Goal: Task Accomplishment & Management: Complete application form

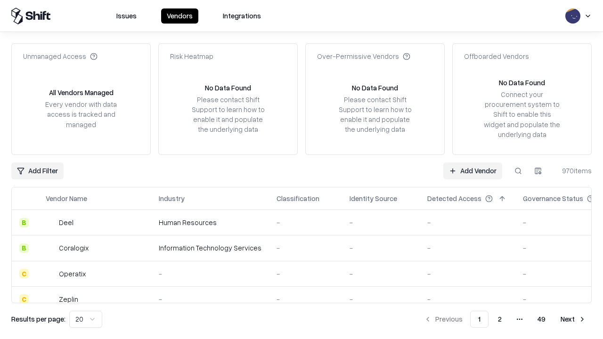
click at [473, 171] on link "Add Vendor" at bounding box center [473, 171] width 59 height 17
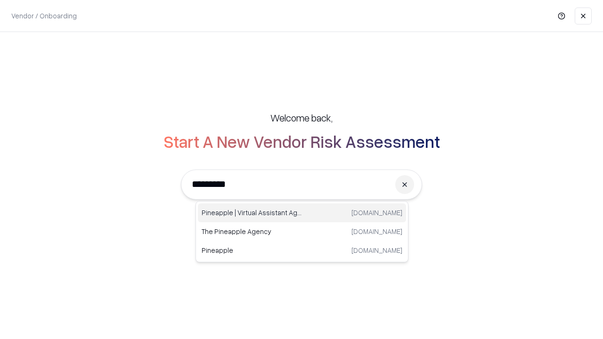
click at [302, 213] on div "Pineapple | Virtual Assistant Agency [DOMAIN_NAME]" at bounding box center [302, 213] width 208 height 19
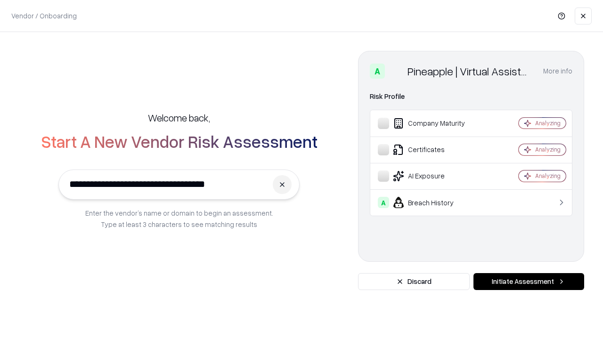
type input "**********"
click at [529, 282] on button "Initiate Assessment" at bounding box center [529, 281] width 111 height 17
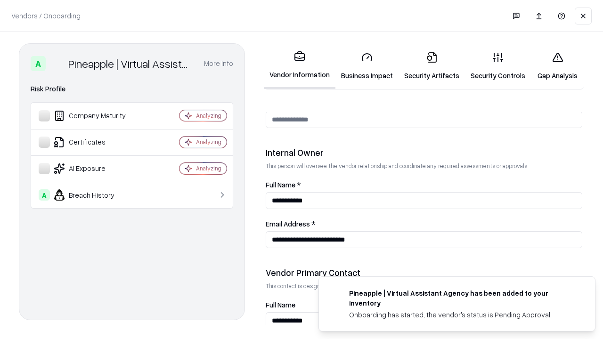
scroll to position [488, 0]
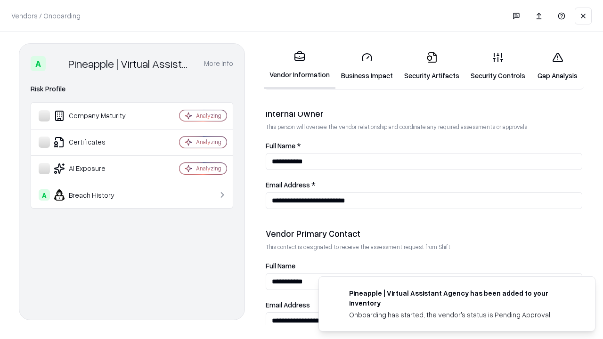
click at [432, 66] on link "Security Artifacts" at bounding box center [432, 66] width 66 height 44
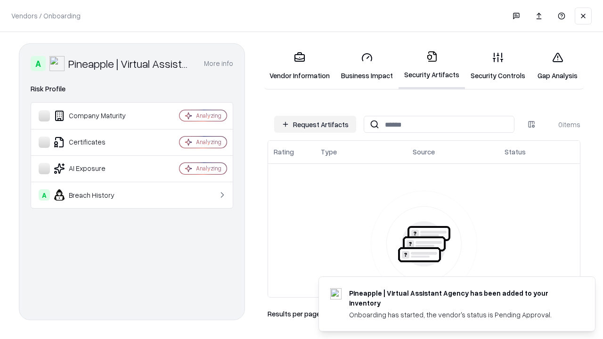
click at [315, 124] on button "Request Artifacts" at bounding box center [315, 124] width 82 height 17
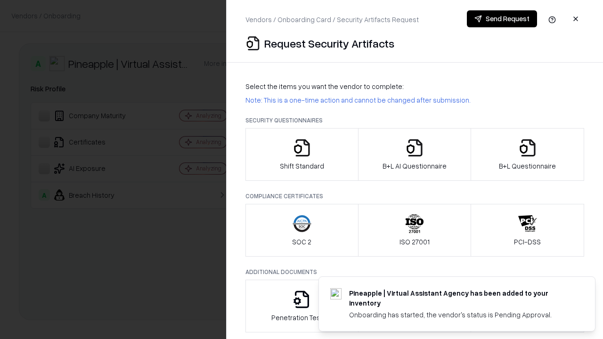
click at [527, 155] on icon "button" at bounding box center [527, 148] width 19 height 19
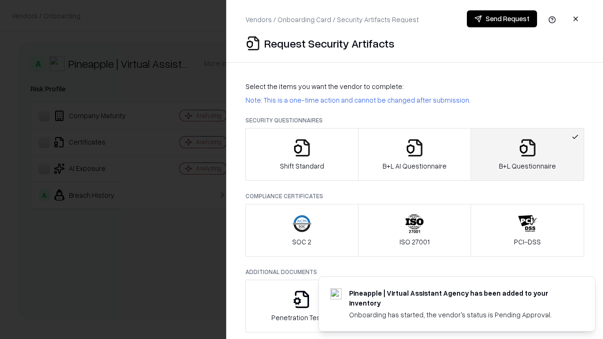
click at [414, 155] on icon "button" at bounding box center [414, 148] width 19 height 19
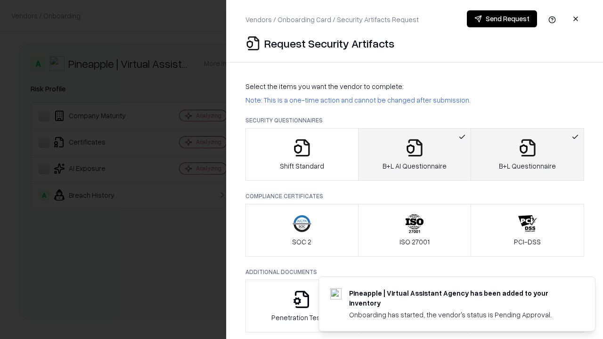
click at [502, 19] on button "Send Request" at bounding box center [502, 18] width 70 height 17
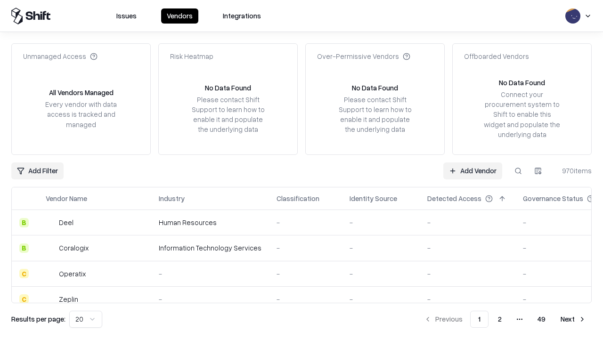
click at [518, 171] on button at bounding box center [518, 171] width 17 height 17
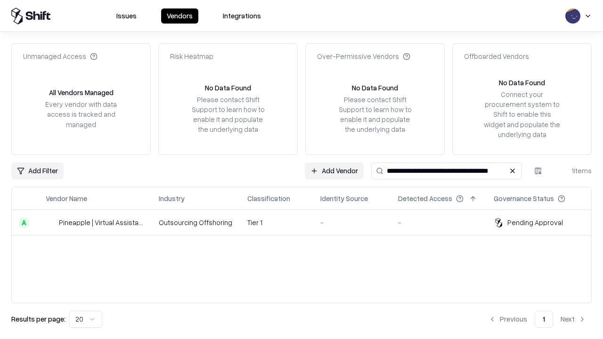
type input "**********"
click at [307, 222] on td "Tier 1" at bounding box center [276, 222] width 73 height 25
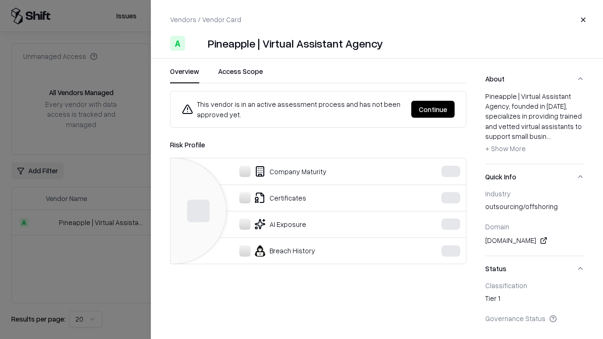
click at [433, 109] on button "Continue" at bounding box center [432, 109] width 43 height 17
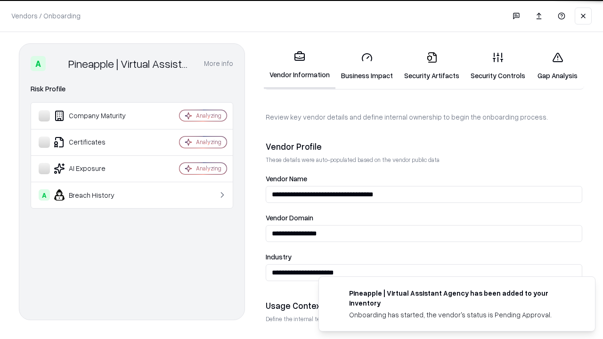
click at [432, 66] on link "Security Artifacts" at bounding box center [432, 66] width 66 height 44
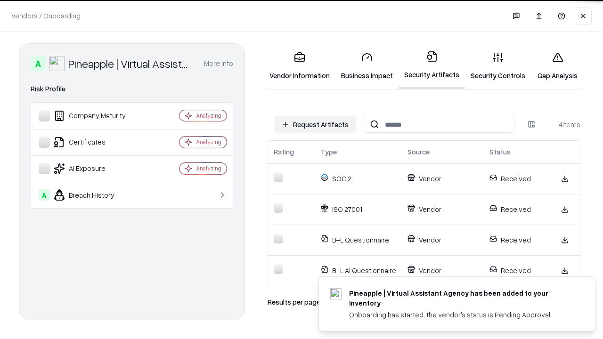
click at [558, 66] on link "Gap Analysis" at bounding box center [557, 66] width 53 height 44
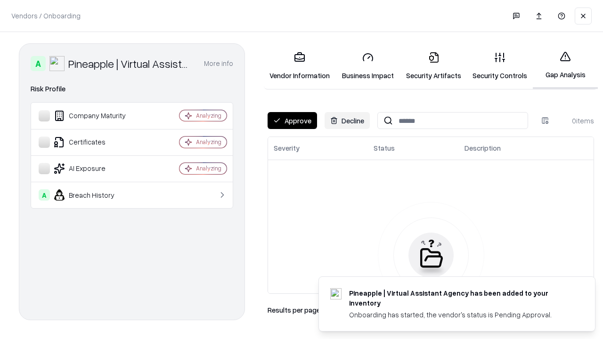
click at [292, 121] on button "Approve" at bounding box center [292, 120] width 49 height 17
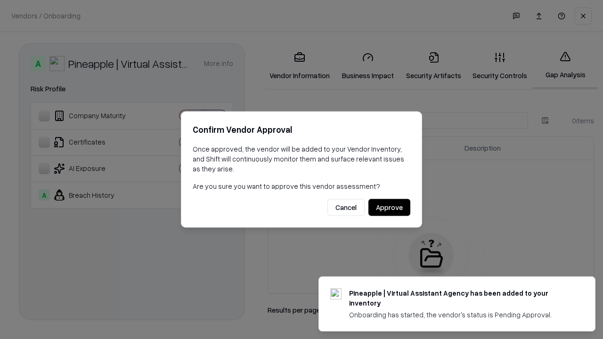
click at [389, 207] on button "Approve" at bounding box center [390, 207] width 42 height 17
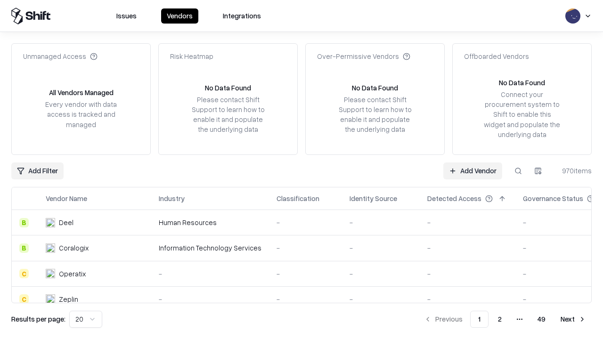
type input "**********"
click at [473, 171] on link "Add Vendor" at bounding box center [473, 171] width 59 height 17
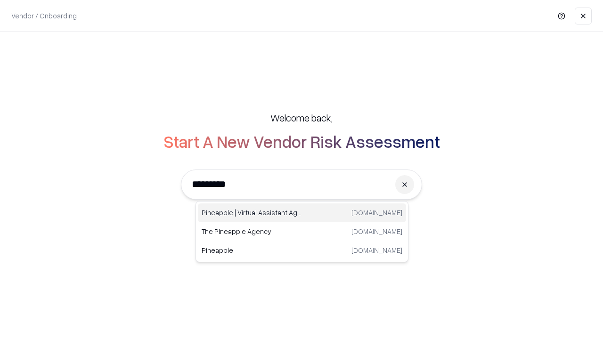
click at [302, 213] on div "Pineapple | Virtual Assistant Agency [DOMAIN_NAME]" at bounding box center [302, 213] width 208 height 19
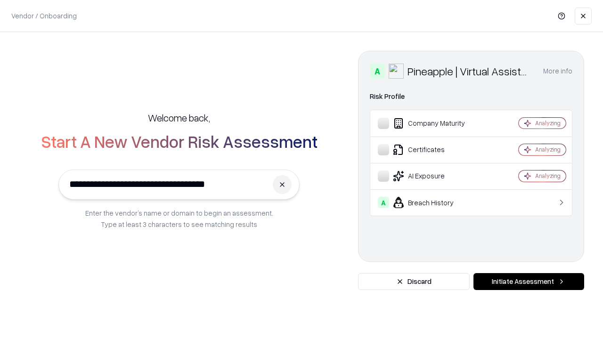
type input "**********"
click at [529, 282] on button "Initiate Assessment" at bounding box center [529, 281] width 111 height 17
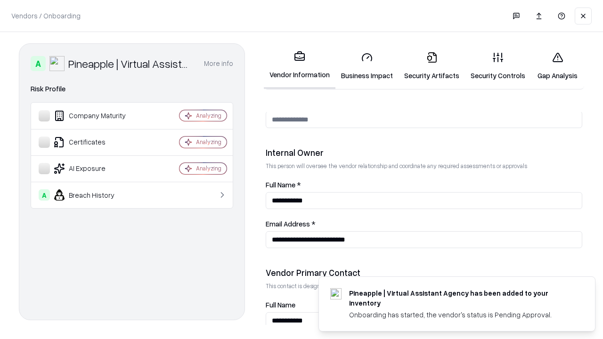
scroll to position [488, 0]
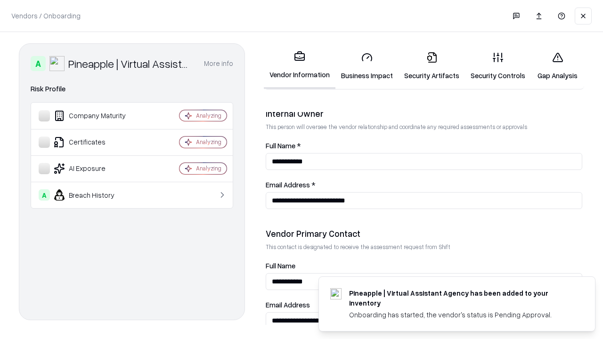
click at [558, 66] on link "Gap Analysis" at bounding box center [557, 66] width 53 height 44
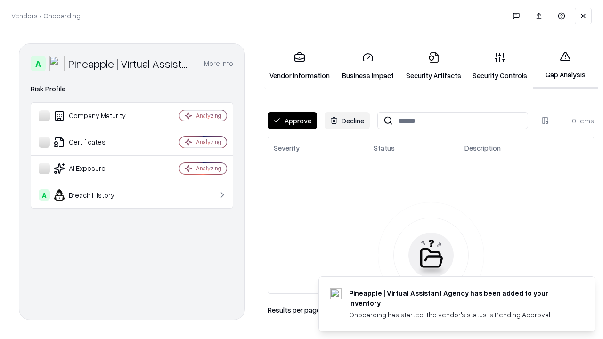
click at [292, 121] on button "Approve" at bounding box center [292, 120] width 49 height 17
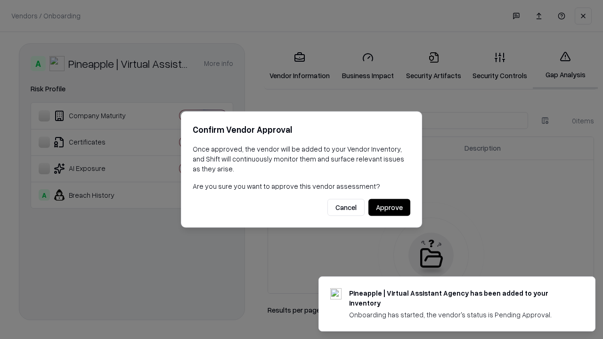
click at [389, 207] on button "Approve" at bounding box center [390, 207] width 42 height 17
